Goal: Information Seeking & Learning: Learn about a topic

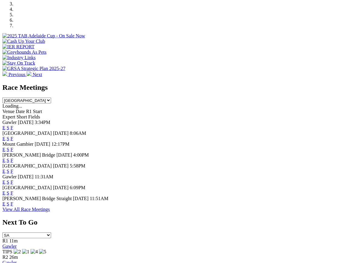
scroll to position [201, 0]
click at [13, 191] on link "F" at bounding box center [12, 193] width 3 height 5
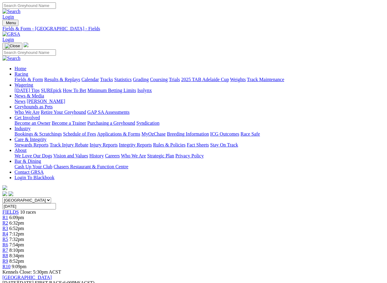
click at [24, 77] on link "Fields & Form" at bounding box center [29, 79] width 28 height 5
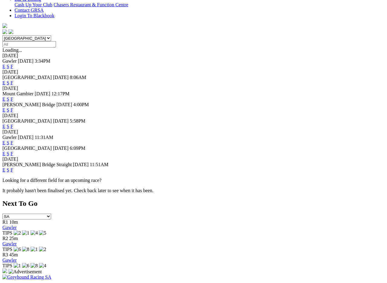
scroll to position [162, 0]
click at [13, 172] on link "F" at bounding box center [12, 169] width 3 height 5
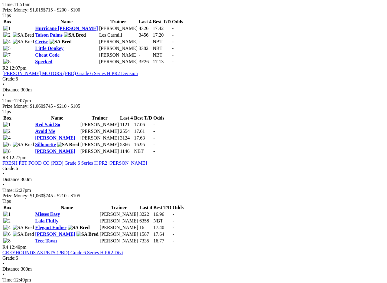
scroll to position [331, 0]
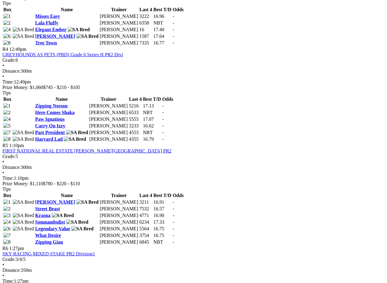
scroll to position [523, 0]
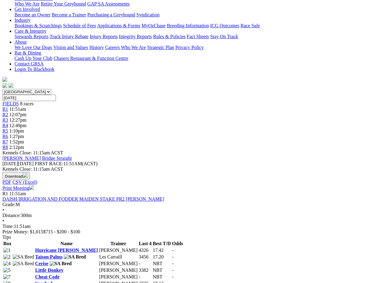
scroll to position [108, 0]
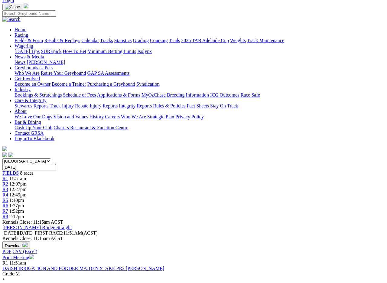
scroll to position [0, 0]
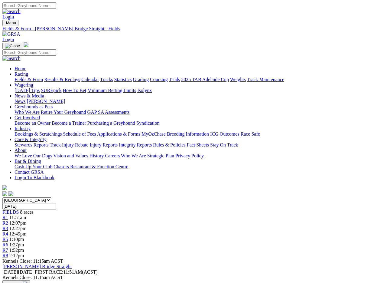
click at [22, 77] on link "Fields & Form" at bounding box center [29, 79] width 28 height 5
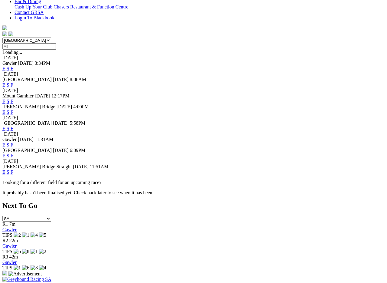
scroll to position [159, 0]
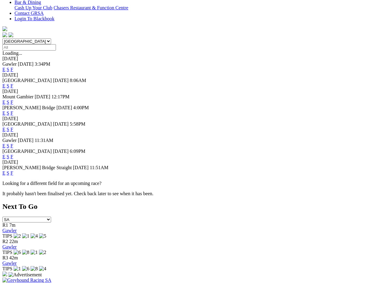
click at [13, 143] on link "F" at bounding box center [12, 145] width 3 height 5
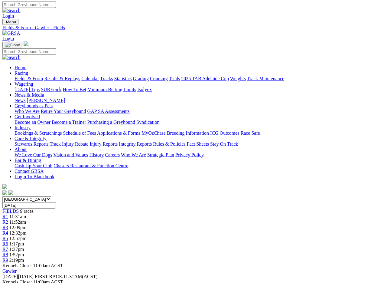
scroll to position [1, 0]
click at [17, 76] on link "Fields & Form" at bounding box center [29, 78] width 28 height 5
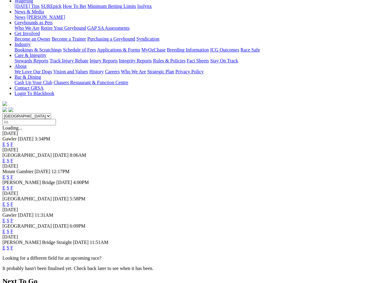
scroll to position [84, 10]
click at [13, 185] on link "F" at bounding box center [12, 187] width 3 height 5
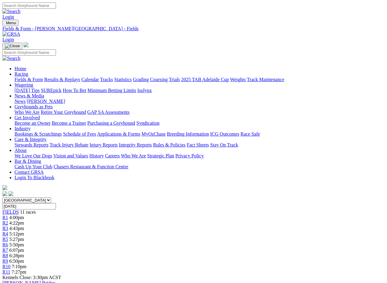
click at [72, 77] on link "Results & Replays" at bounding box center [62, 79] width 36 height 5
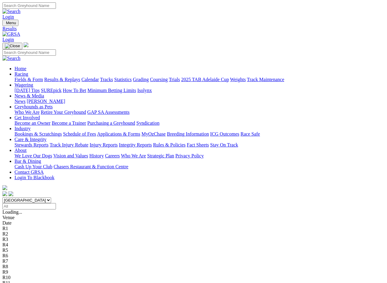
click at [47, 137] on link "Care & Integrity" at bounding box center [31, 139] width 32 height 5
click at [152, 142] on link "Integrity Reports" at bounding box center [135, 144] width 33 height 5
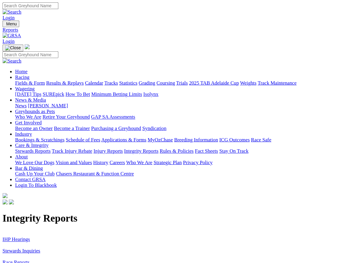
scroll to position [0, 0]
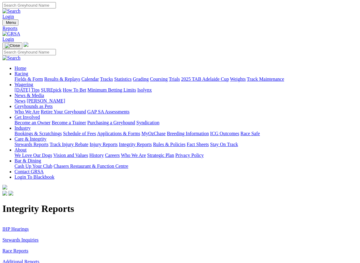
click at [16, 227] on link "IHP Hearings" at bounding box center [15, 229] width 26 height 5
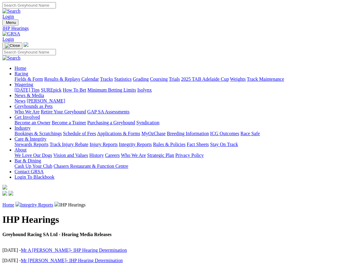
scroll to position [0, 0]
click at [40, 202] on link "Integrity Reports" at bounding box center [36, 204] width 33 height 5
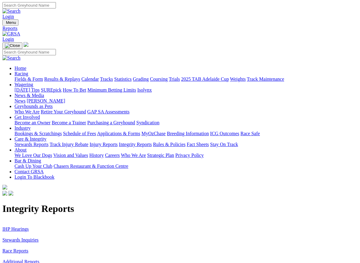
scroll to position [0, 0]
click at [27, 237] on link "Stewards Inquiries" at bounding box center [20, 239] width 36 height 5
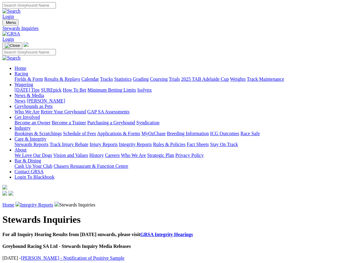
scroll to position [0, 0]
click at [73, 256] on link "[PERSON_NAME] - Notification of Positive Sample" at bounding box center [73, 258] width 104 height 5
